Goal: Share content

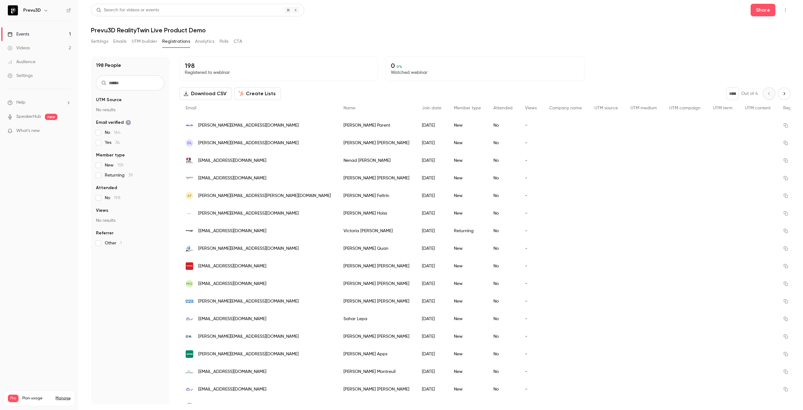
click at [33, 33] on link "Events 1" at bounding box center [39, 34] width 78 height 14
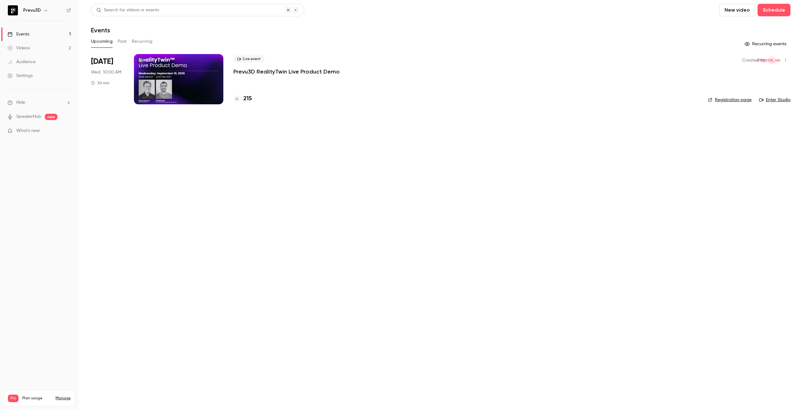
click at [304, 72] on p "Prevu3D RealityTwin Live Product Demo" at bounding box center [286, 72] width 106 height 8
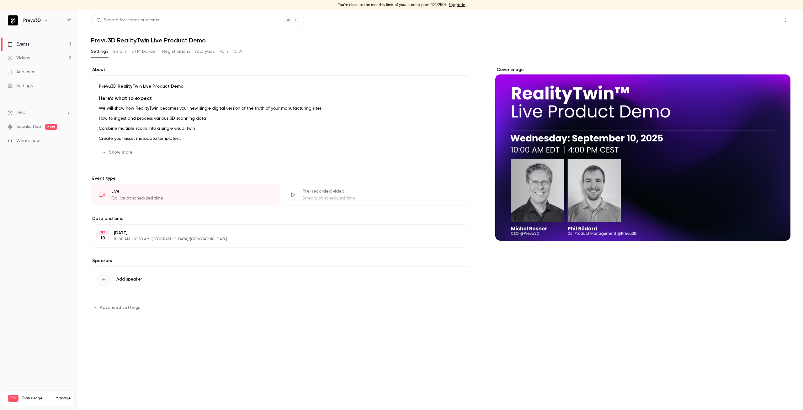
click at [759, 20] on button "Share" at bounding box center [763, 20] width 25 height 13
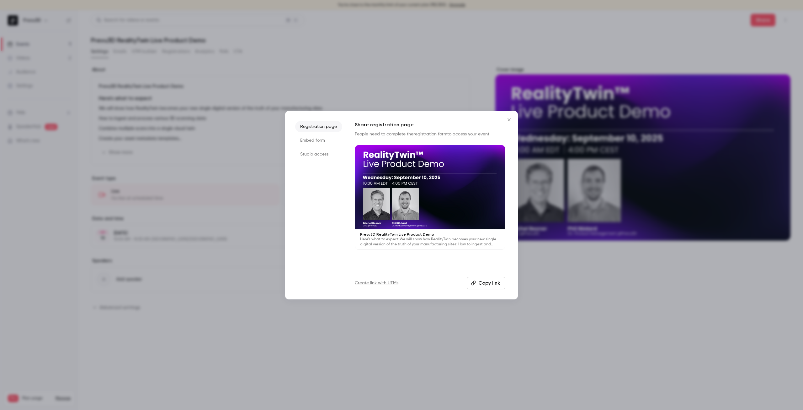
click at [481, 279] on button "Copy link" at bounding box center [486, 282] width 39 height 13
click at [412, 47] on div at bounding box center [401, 205] width 803 height 410
